Goal: Complete application form

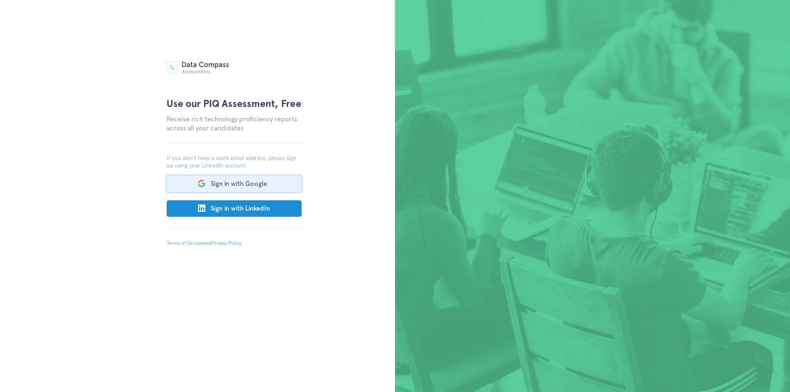
click at [230, 183] on button "Sign in with Google" at bounding box center [234, 184] width 135 height 16
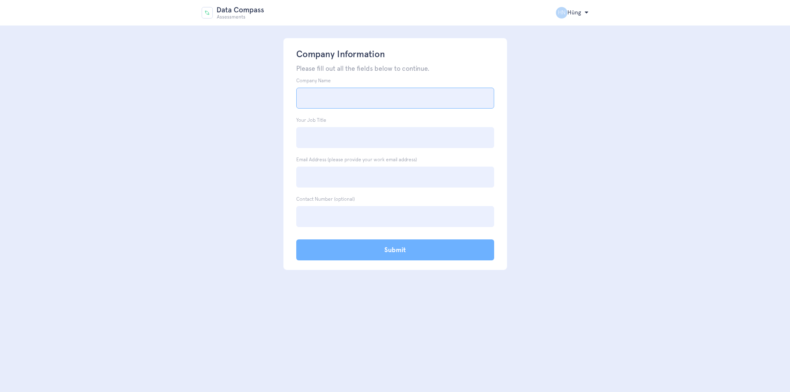
click at [329, 98] on input "Company Name" at bounding box center [395, 98] width 198 height 21
click at [333, 103] on input "Tên công ty" at bounding box center [395, 98] width 198 height 21
type input "hai nguyen"
type input "giam doc"
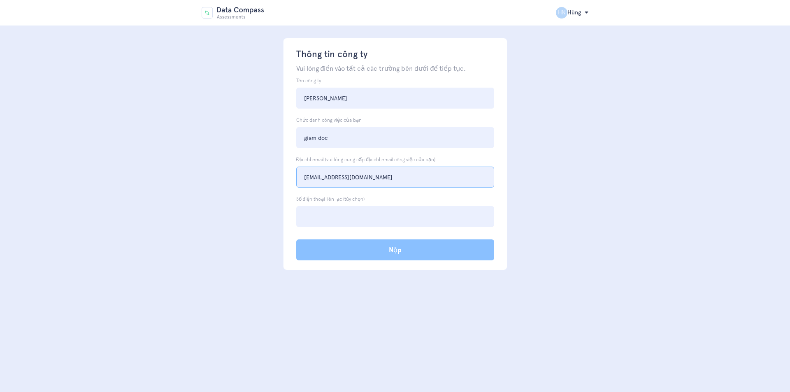
type input "hung060102@gmail.com"
click at [363, 253] on input "Nộp" at bounding box center [395, 249] width 198 height 21
type input "Submit"
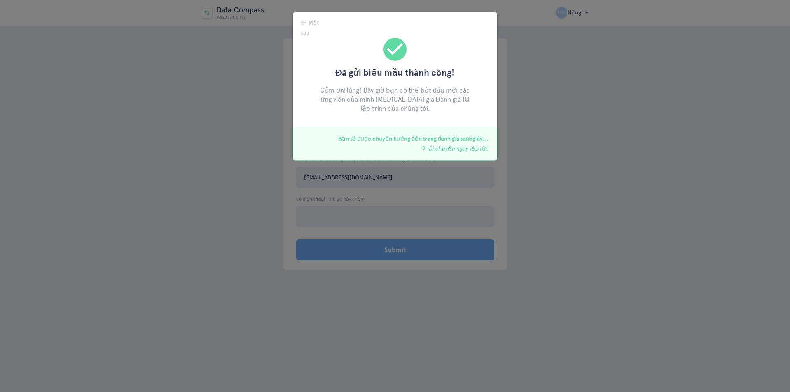
click at [450, 149] on font "Di chuyển ngay lập tức" at bounding box center [459, 148] width 60 height 7
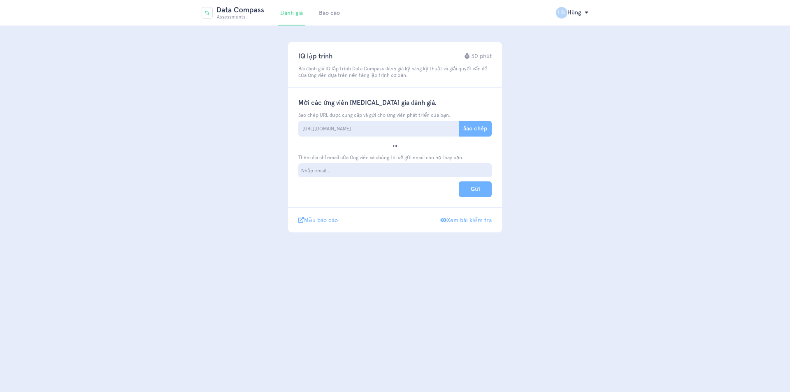
click at [343, 169] on input "text" at bounding box center [329, 170] width 58 height 7
drag, startPoint x: 326, startPoint y: 68, endPoint x: 349, endPoint y: 69, distance: 23.1
click at [348, 69] on font "Bài đánh giá IQ lập trình Data Compass đánh giá kỹ năng kỹ thuật và giải quyết …" at bounding box center [392, 72] width 189 height 12
